Goal: Entertainment & Leisure: Browse casually

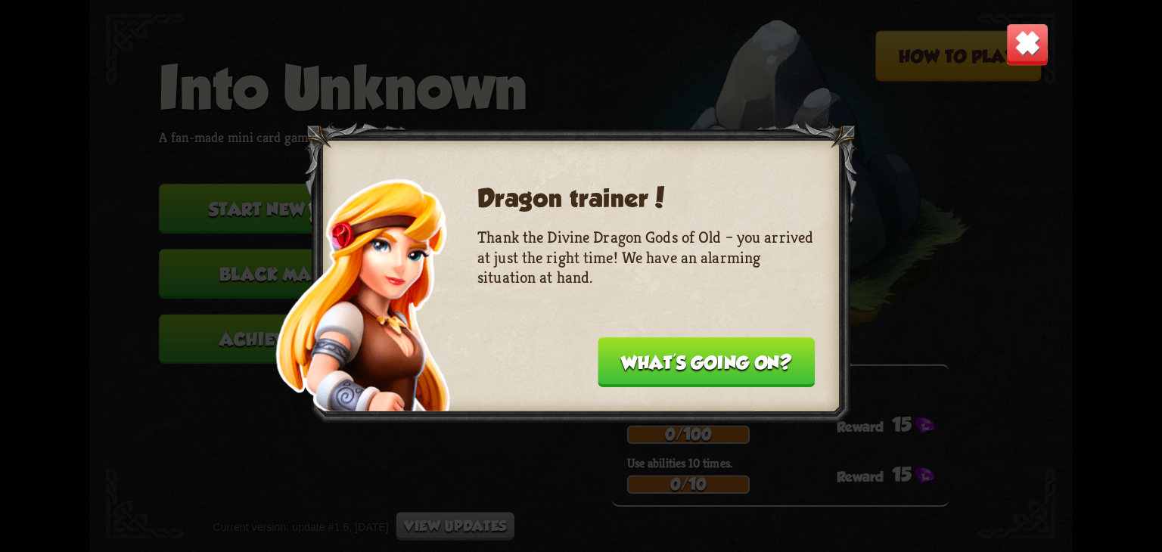
click at [735, 350] on button "What's going on?" at bounding box center [706, 362] width 217 height 50
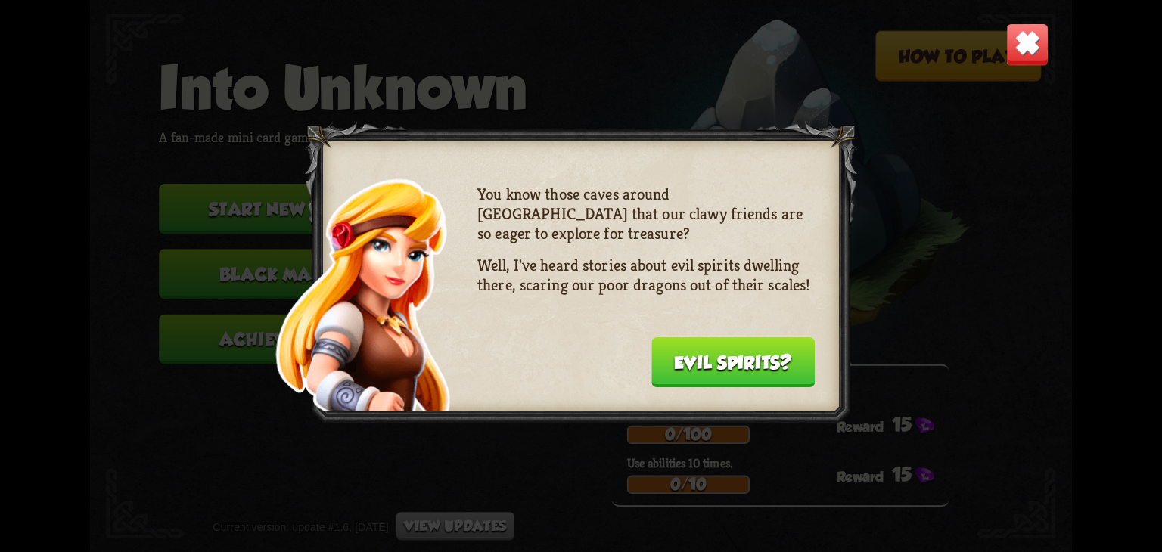
click at [749, 351] on button "Evil spirits?" at bounding box center [732, 362] width 163 height 50
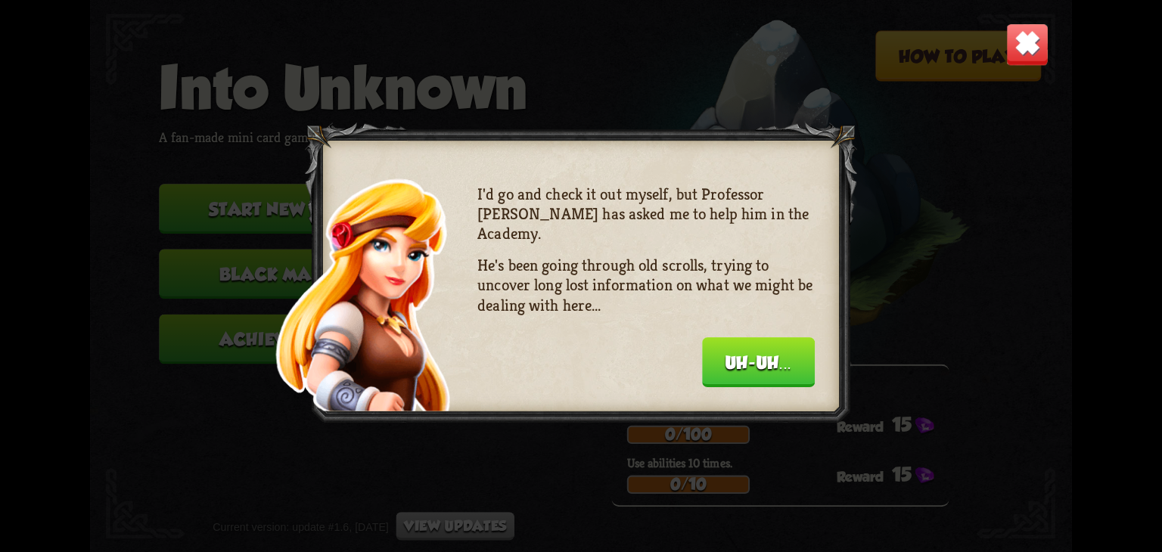
click at [749, 351] on button "Uh-uh..." at bounding box center [758, 362] width 113 height 50
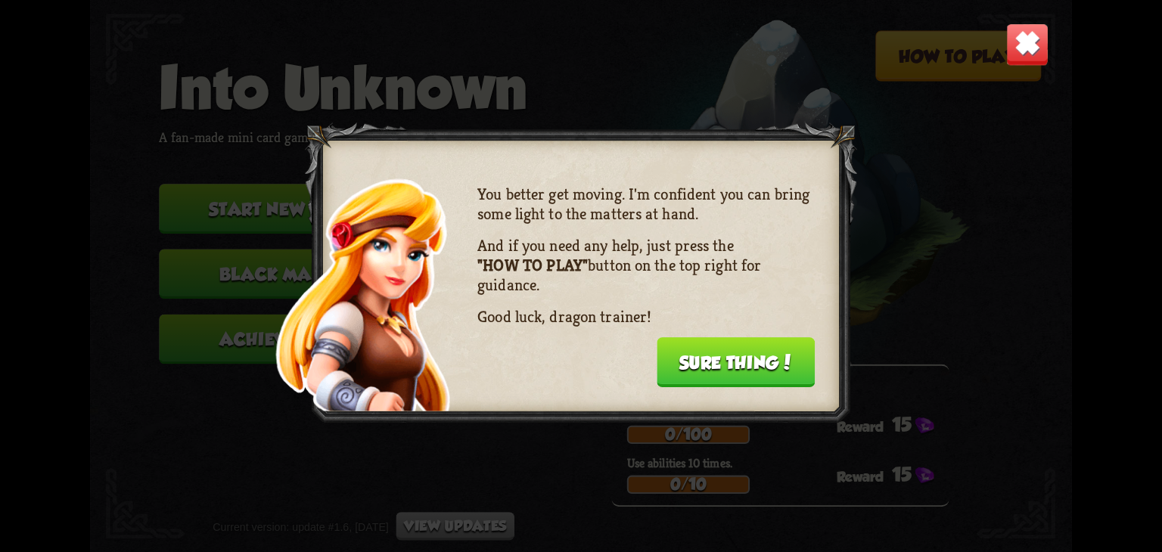
click at [752, 361] on button "Sure thing!" at bounding box center [736, 362] width 158 height 50
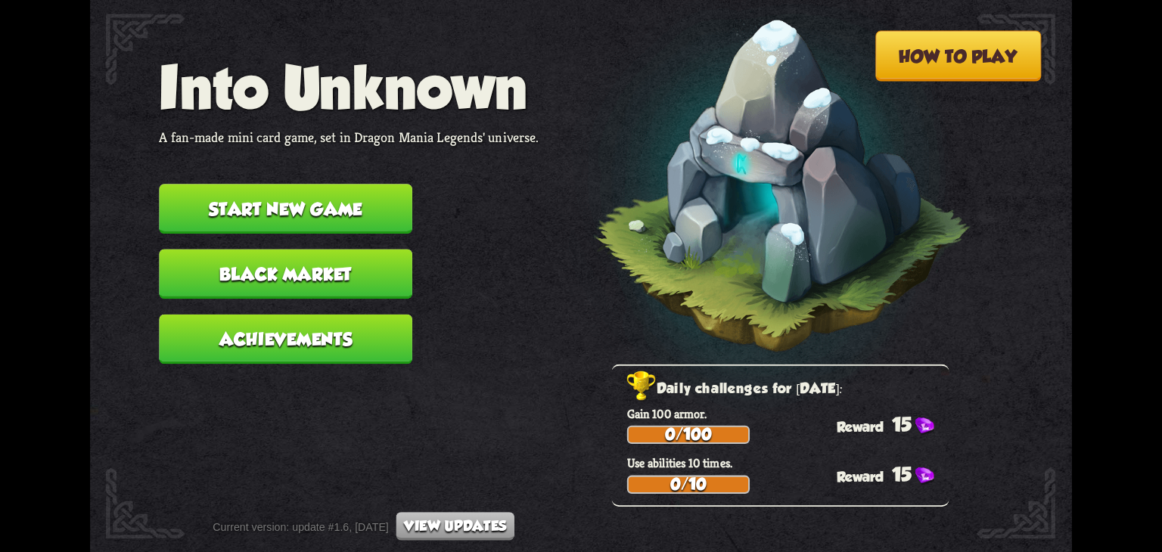
click at [362, 213] on button "Start new game" at bounding box center [285, 209] width 253 height 50
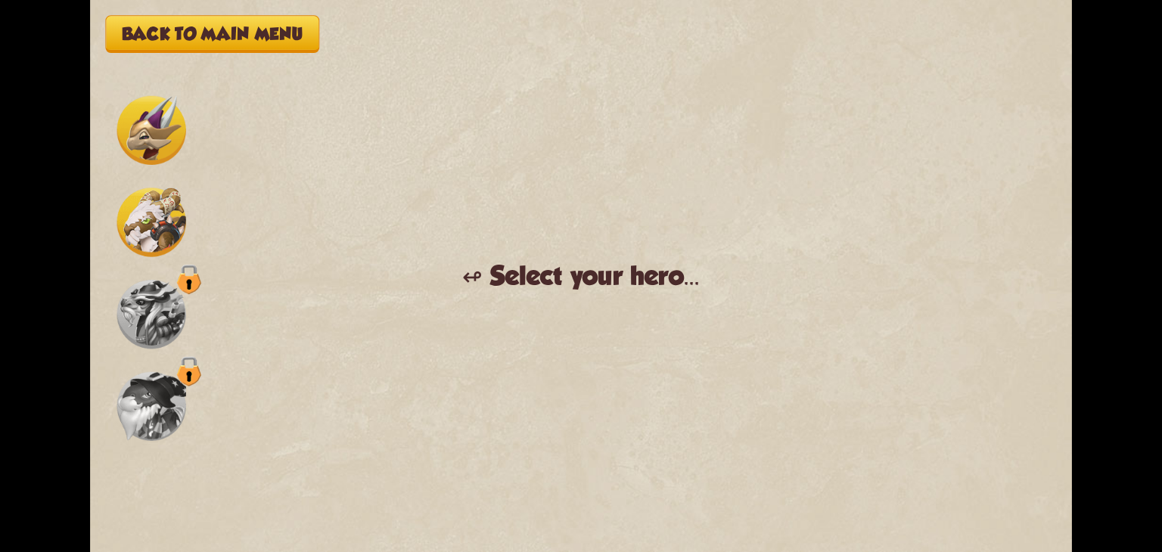
click at [166, 222] on img at bounding box center [151, 222] width 69 height 69
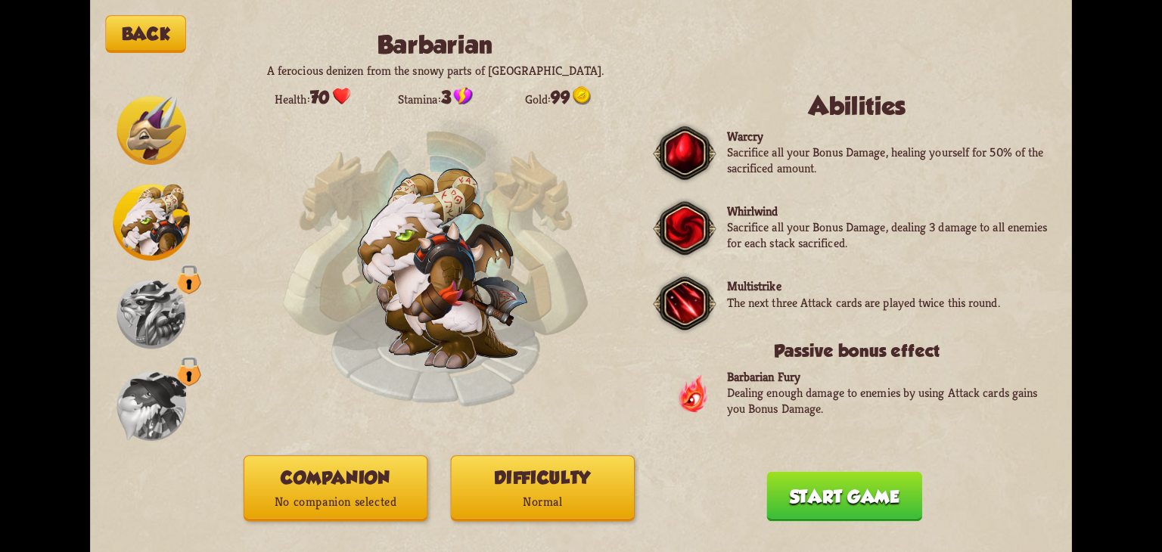
click at [546, 485] on button "Difficulty Normal" at bounding box center [543, 489] width 184 height 66
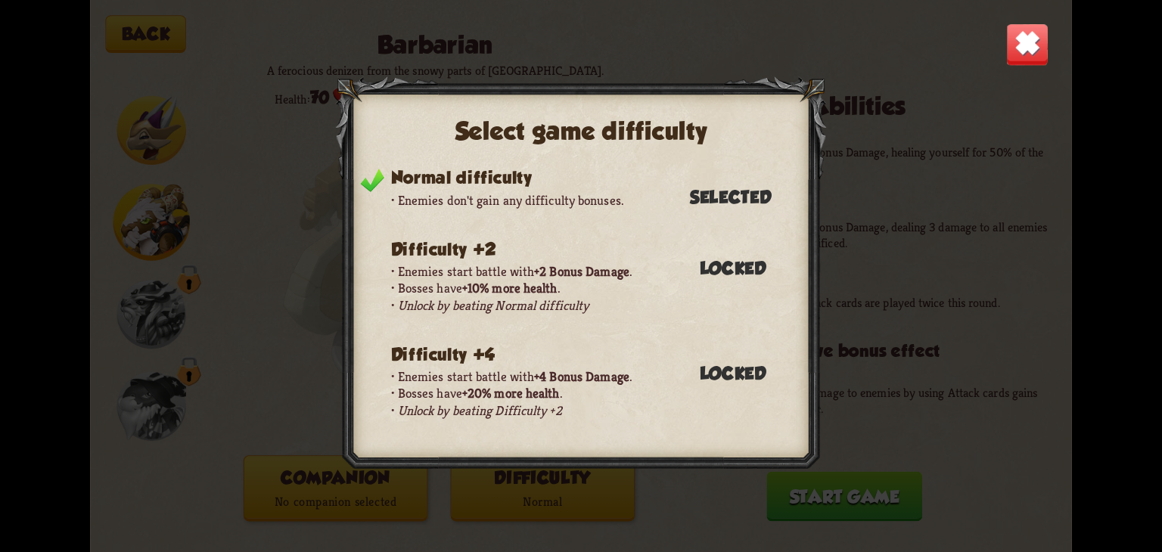
click at [862, 418] on div "Select game difficulty Normal difficulty Enemies don't gain any difficulty bonu…" at bounding box center [581, 276] width 982 height 552
click at [753, 391] on div "Normal difficulty Enemies don't gain any difficulty bonuses. Selected Difficult…" at bounding box center [569, 306] width 449 height 276
click at [1020, 54] on img at bounding box center [1027, 44] width 43 height 43
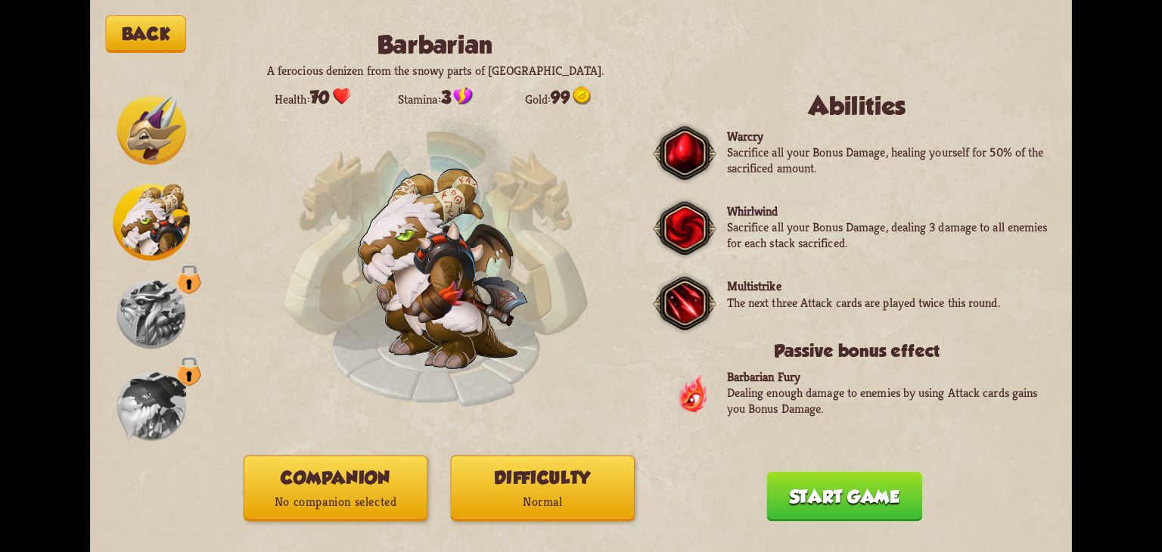
click at [789, 493] on button "Start game" at bounding box center [844, 497] width 156 height 50
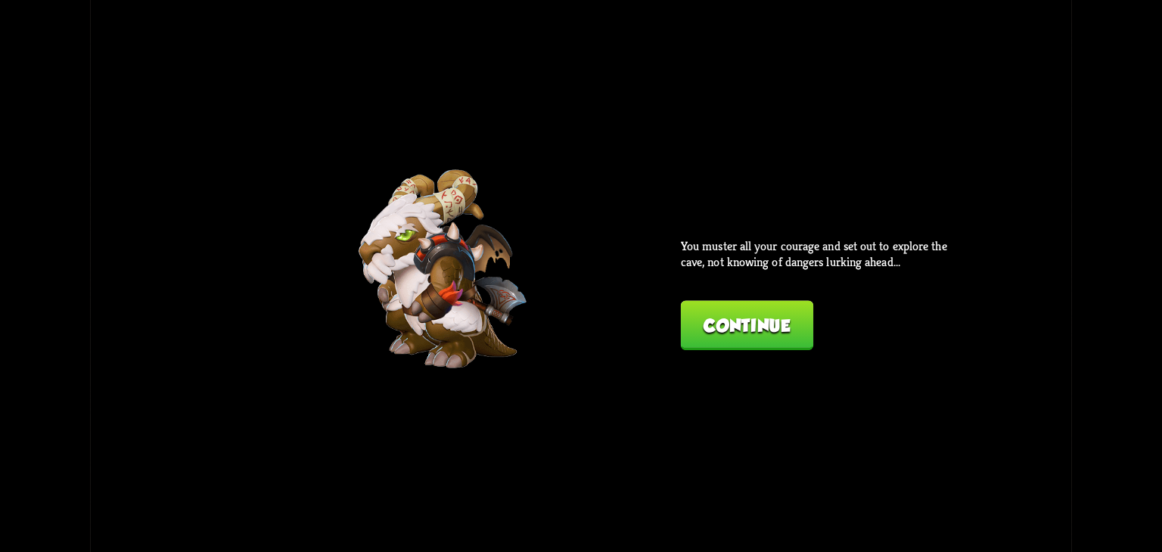
click at [753, 344] on button "Continue" at bounding box center [747, 325] width 132 height 50
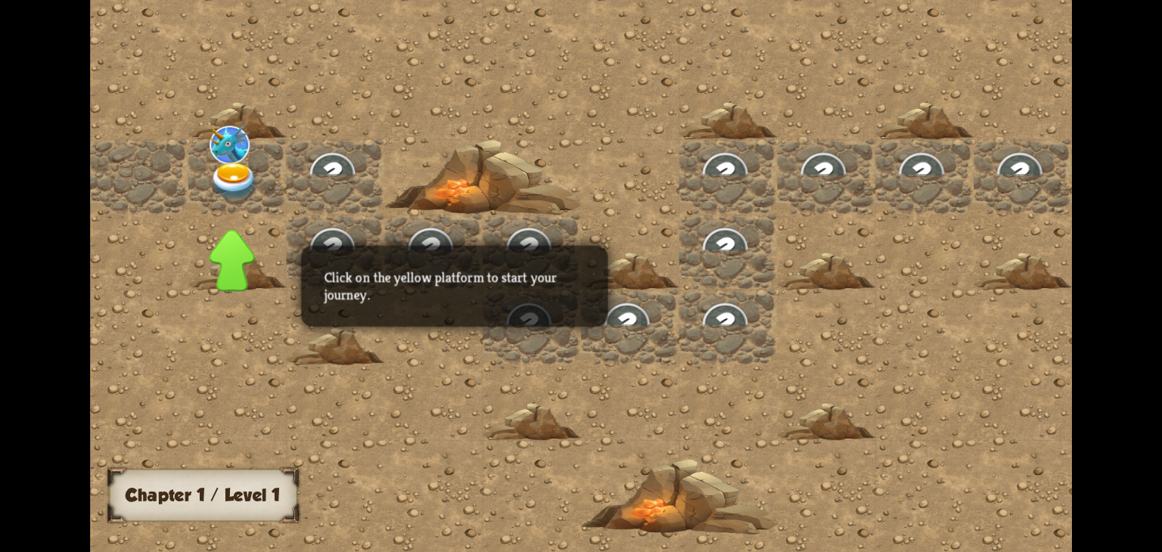
click at [1083, 176] on img at bounding box center [1119, 180] width 73 height 64
click at [237, 173] on img at bounding box center [234, 182] width 49 height 39
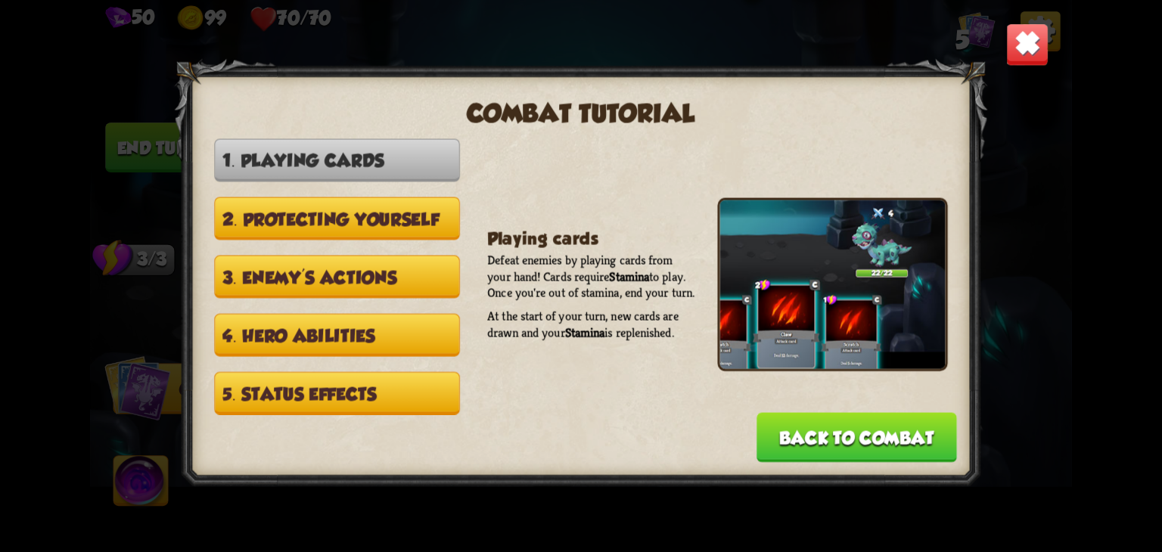
click at [1040, 37] on img at bounding box center [1027, 44] width 43 height 43
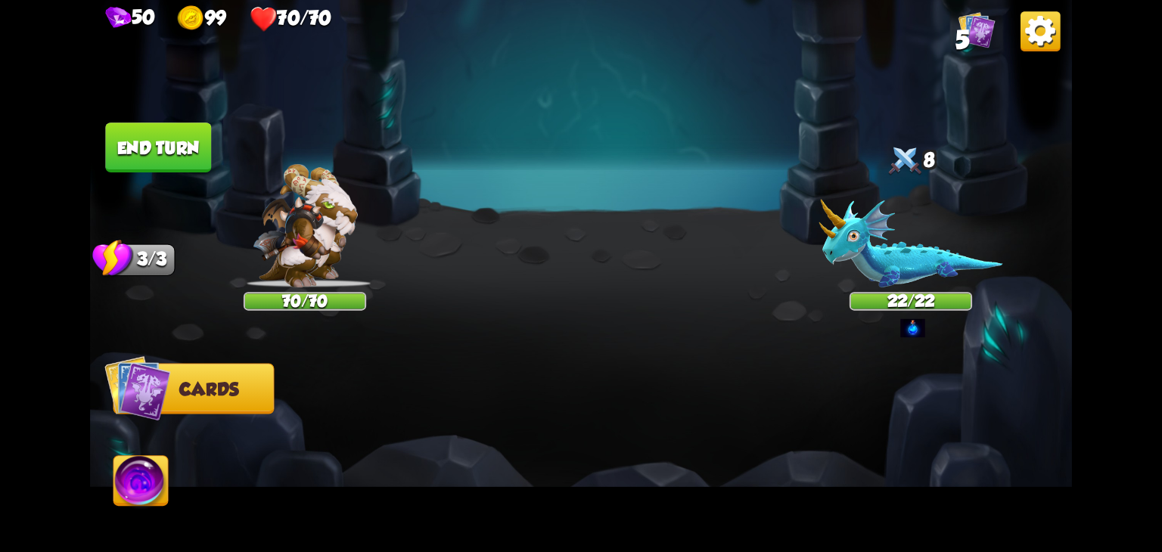
click at [275, 222] on img at bounding box center [305, 225] width 105 height 123
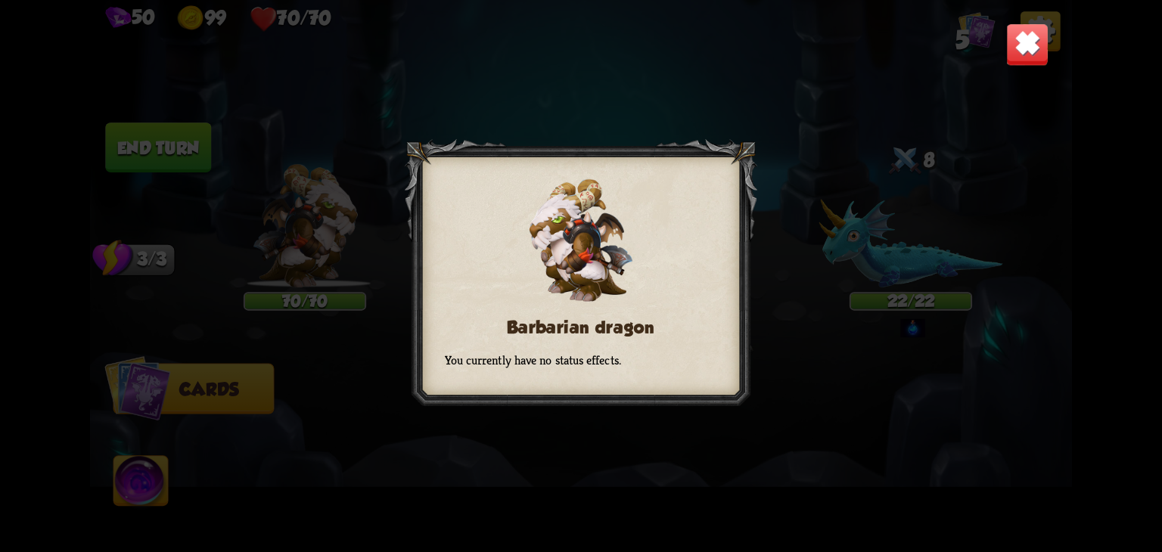
click at [772, 226] on div "Barbarian dragon You currently have no status effects." at bounding box center [581, 276] width 982 height 552
click at [920, 148] on div "Barbarian dragon You currently have no status effects." at bounding box center [581, 276] width 982 height 552
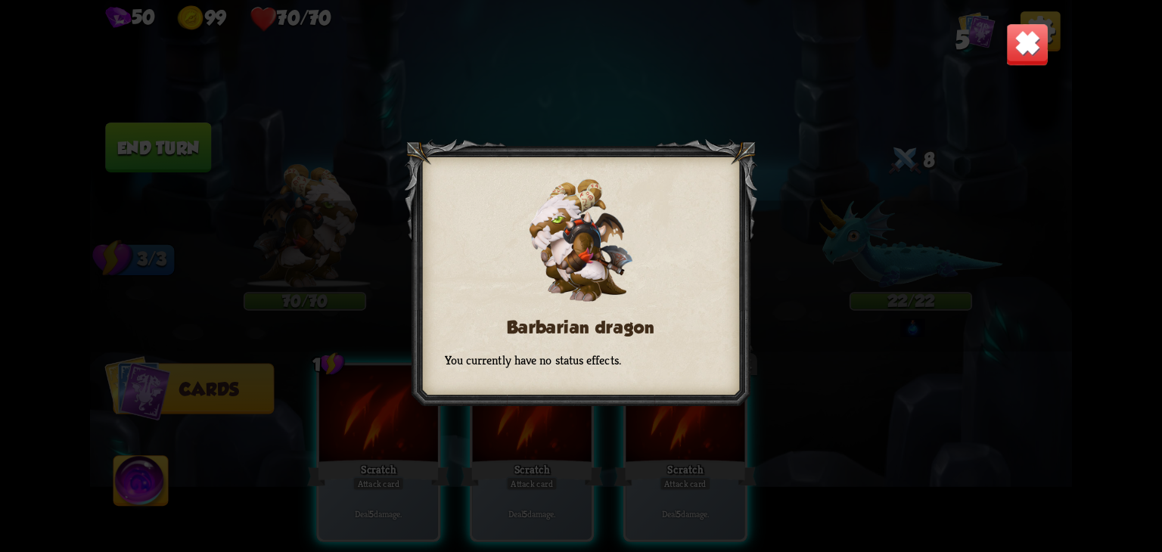
click at [1016, 59] on img at bounding box center [1027, 44] width 43 height 43
